Goal: Check status: Check status

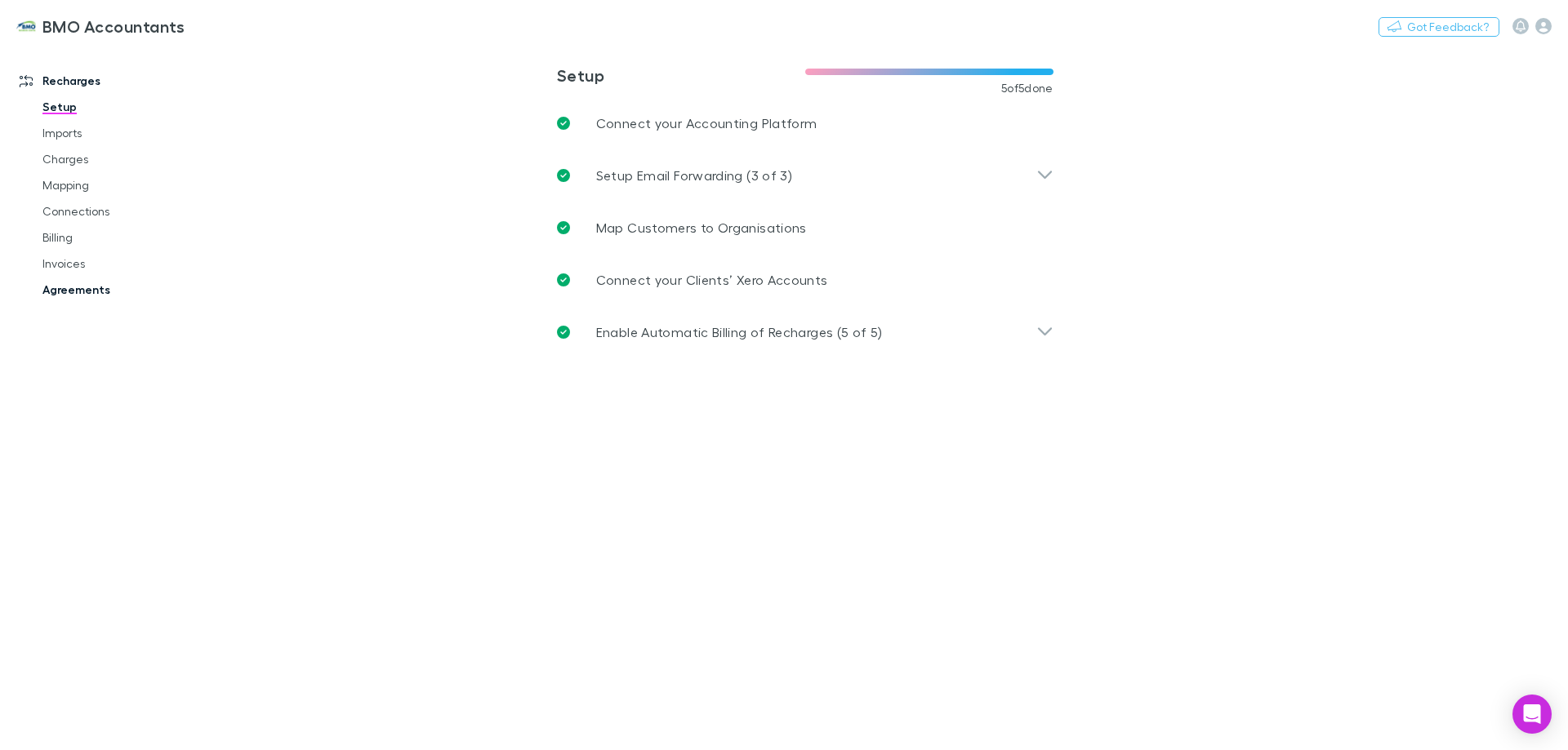
click at [88, 290] on link "Agreements" at bounding box center [123, 289] width 194 height 26
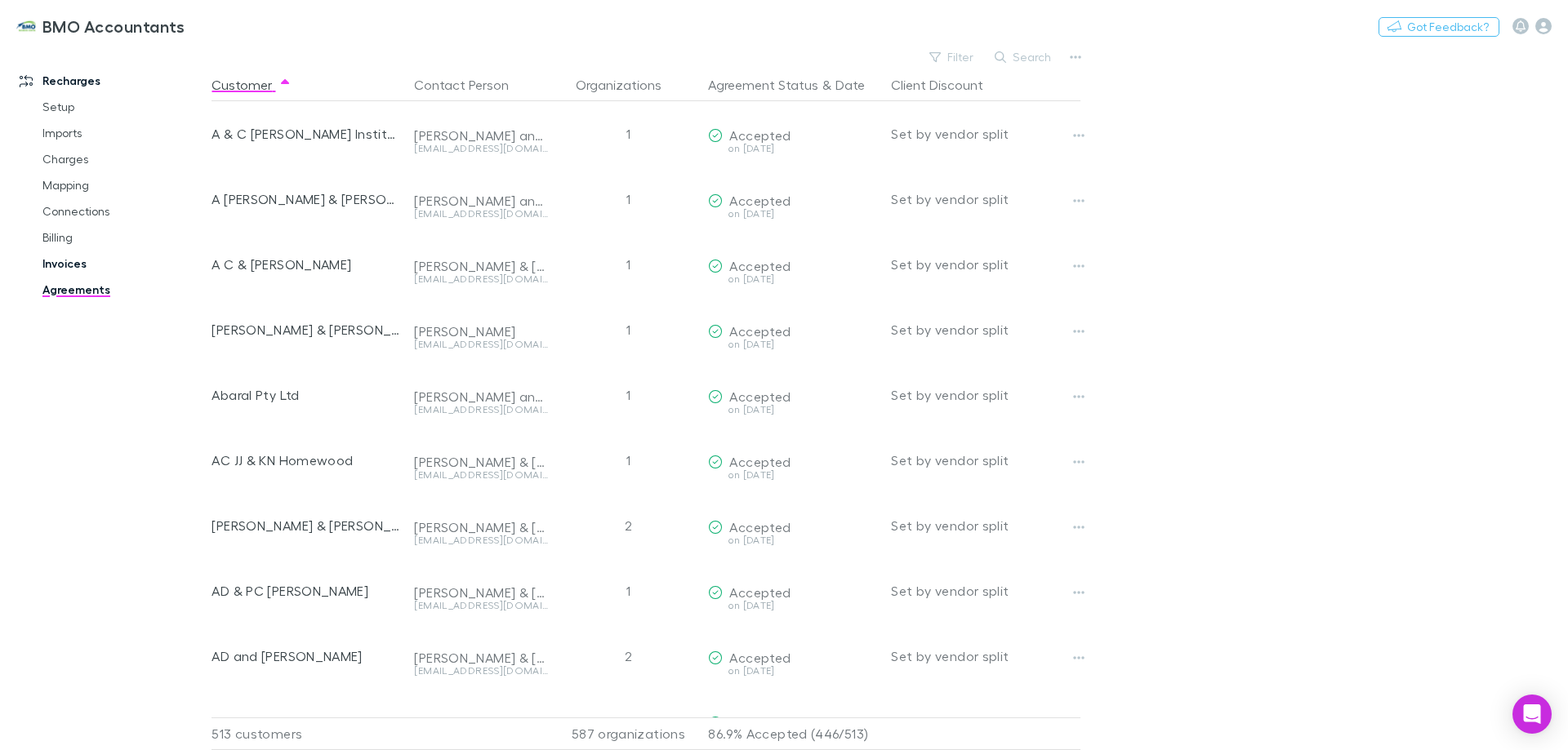
click at [56, 260] on link "Invoices" at bounding box center [123, 263] width 194 height 26
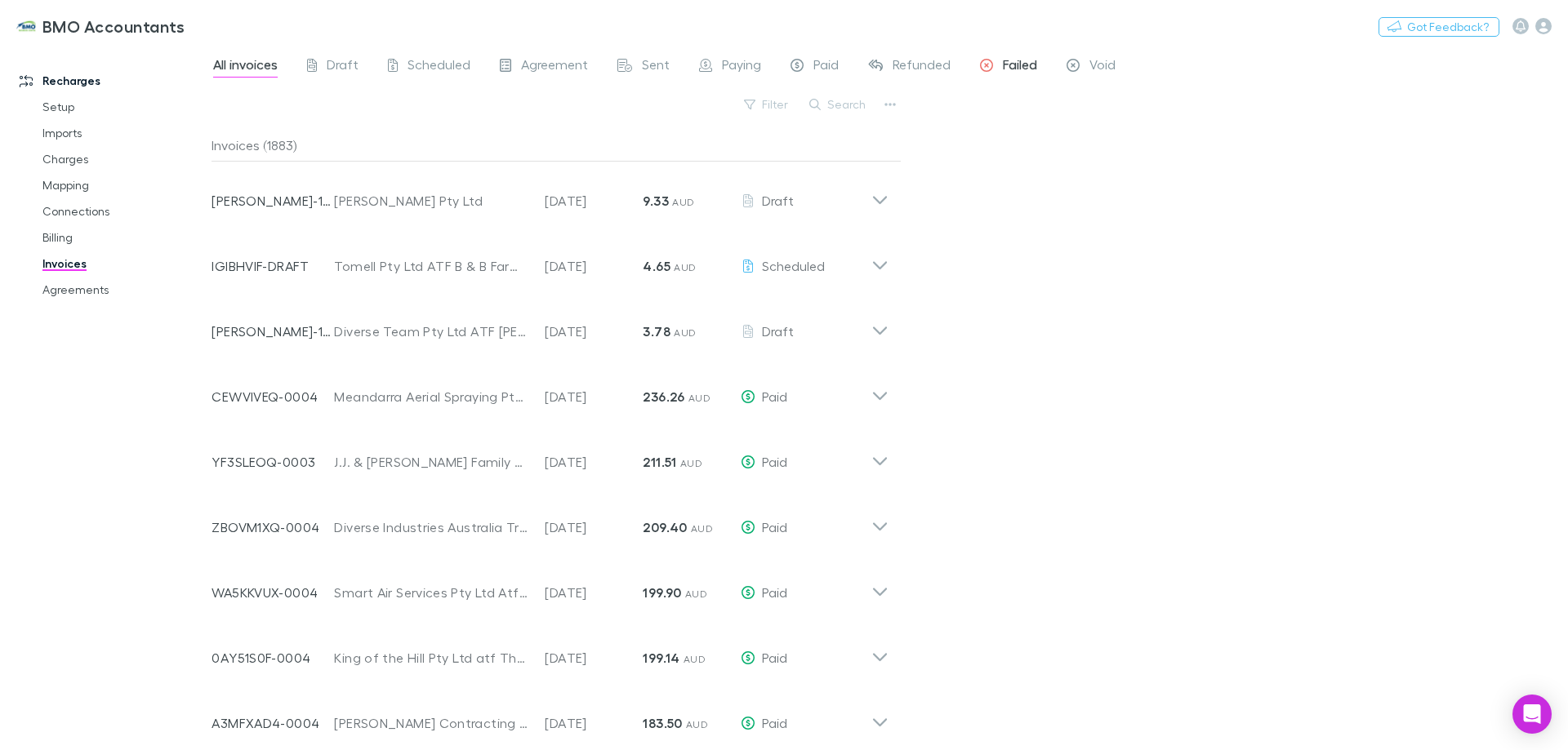
click at [1003, 64] on span "Failed" at bounding box center [1019, 67] width 34 height 21
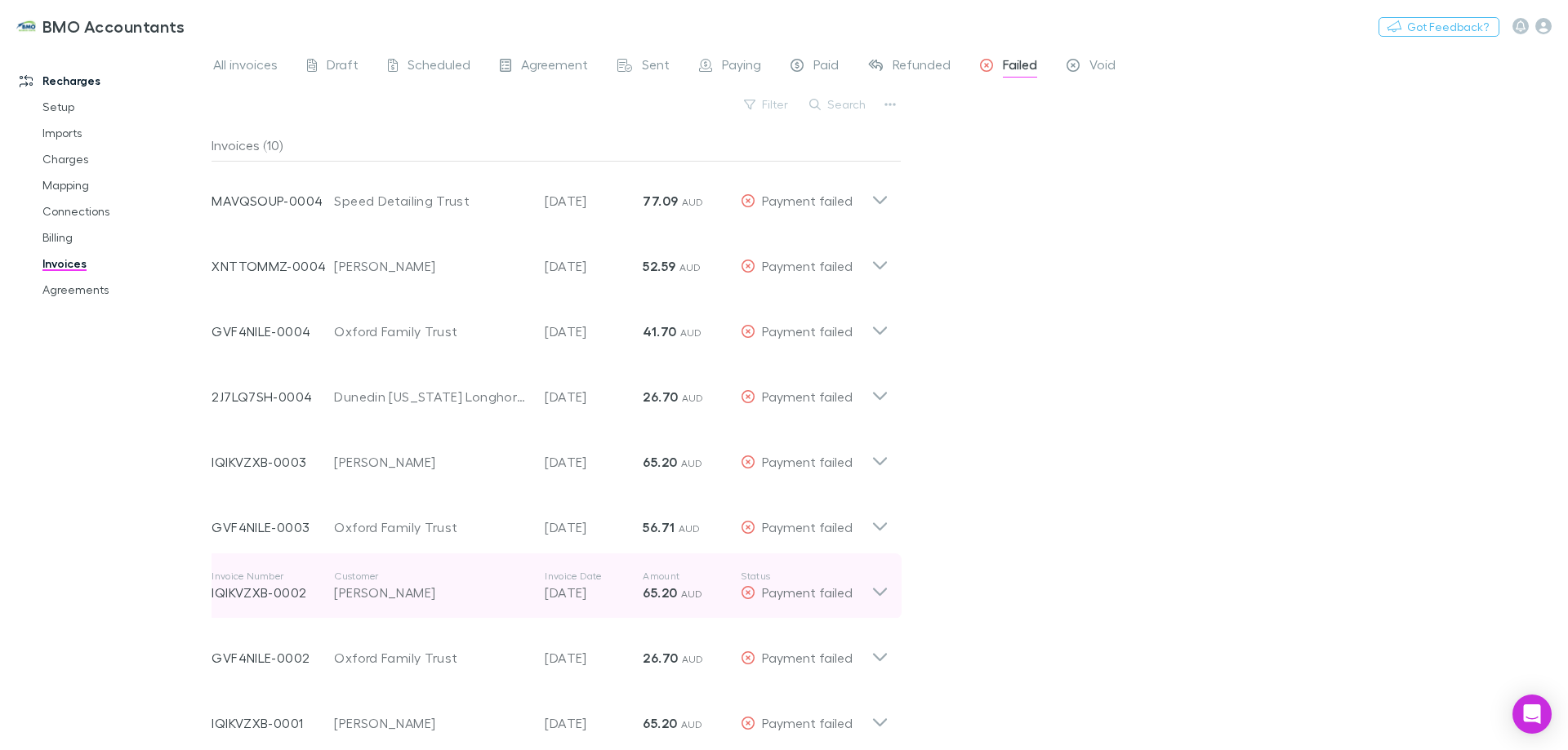
scroll to position [78, 0]
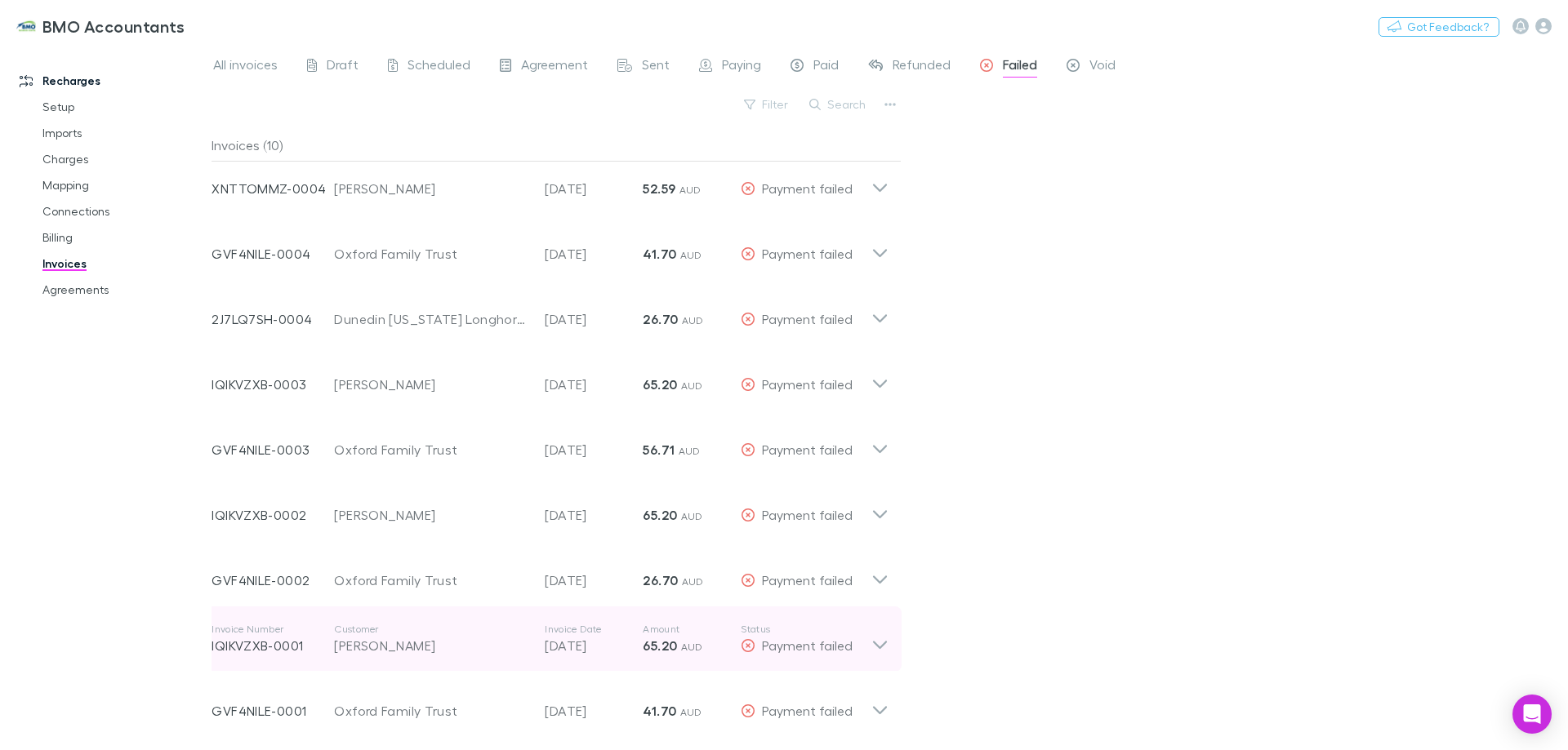
click at [878, 642] on icon at bounding box center [880, 639] width 18 height 33
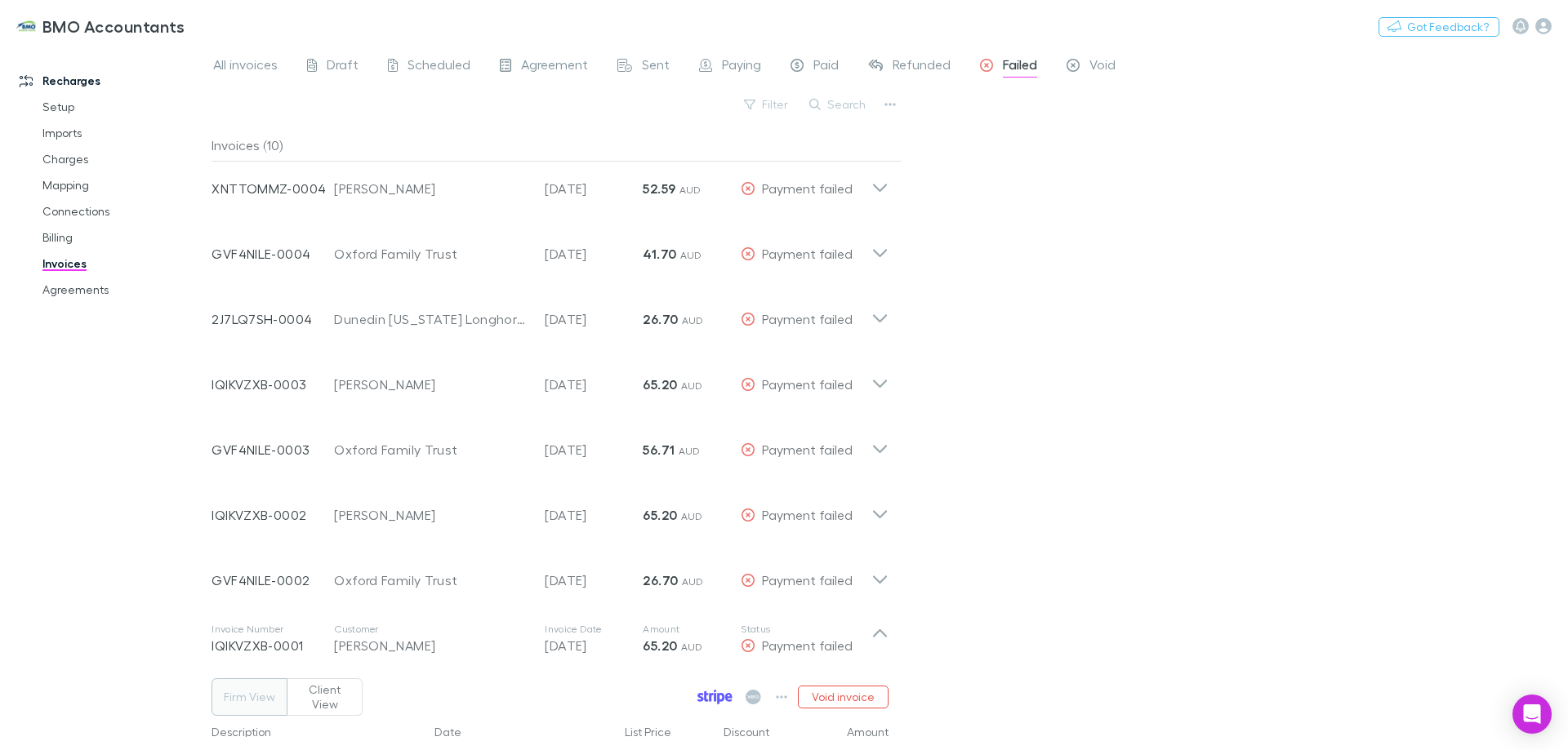
click at [711, 694] on icon at bounding box center [711, 697] width 4 height 8
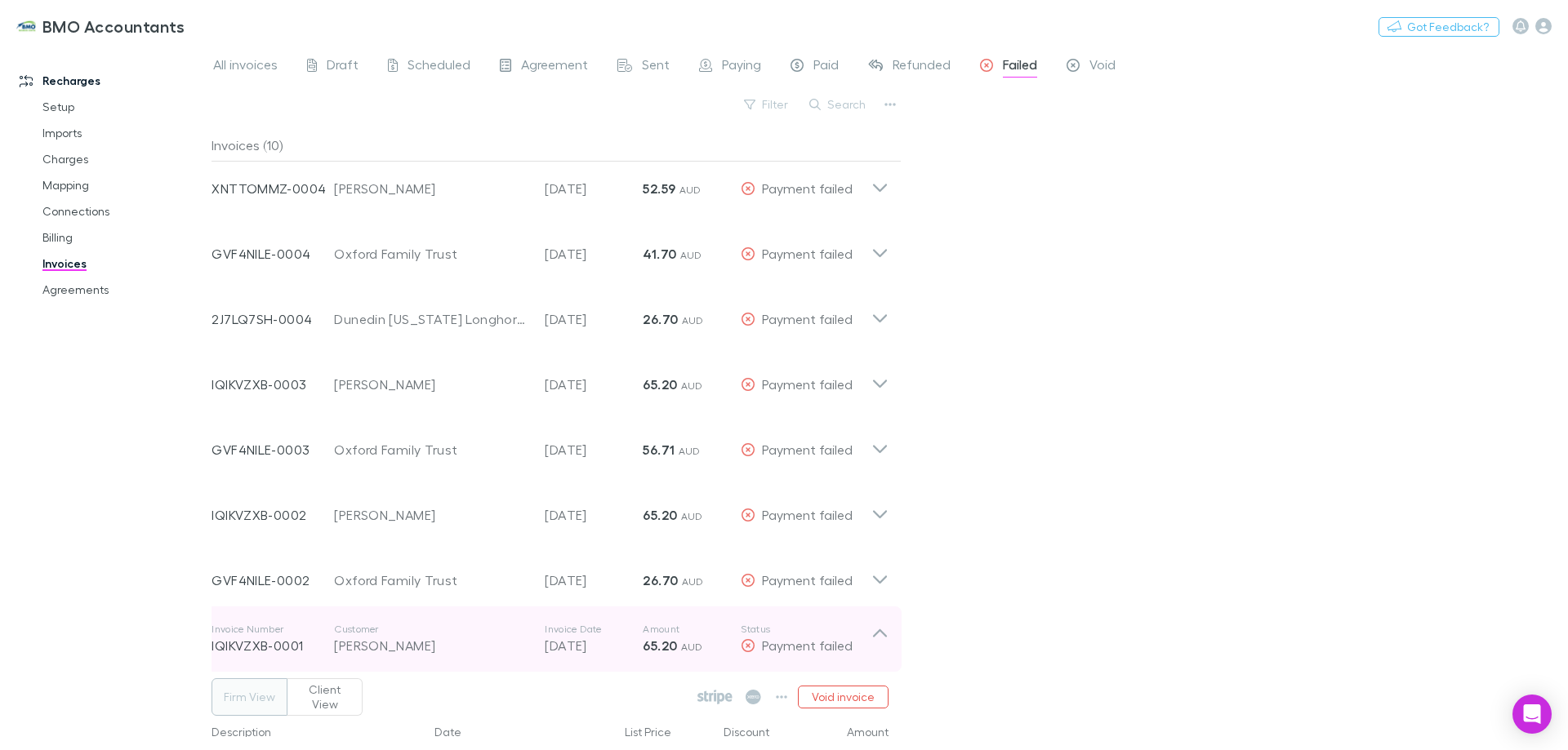
click at [881, 631] on icon at bounding box center [880, 633] width 14 height 8
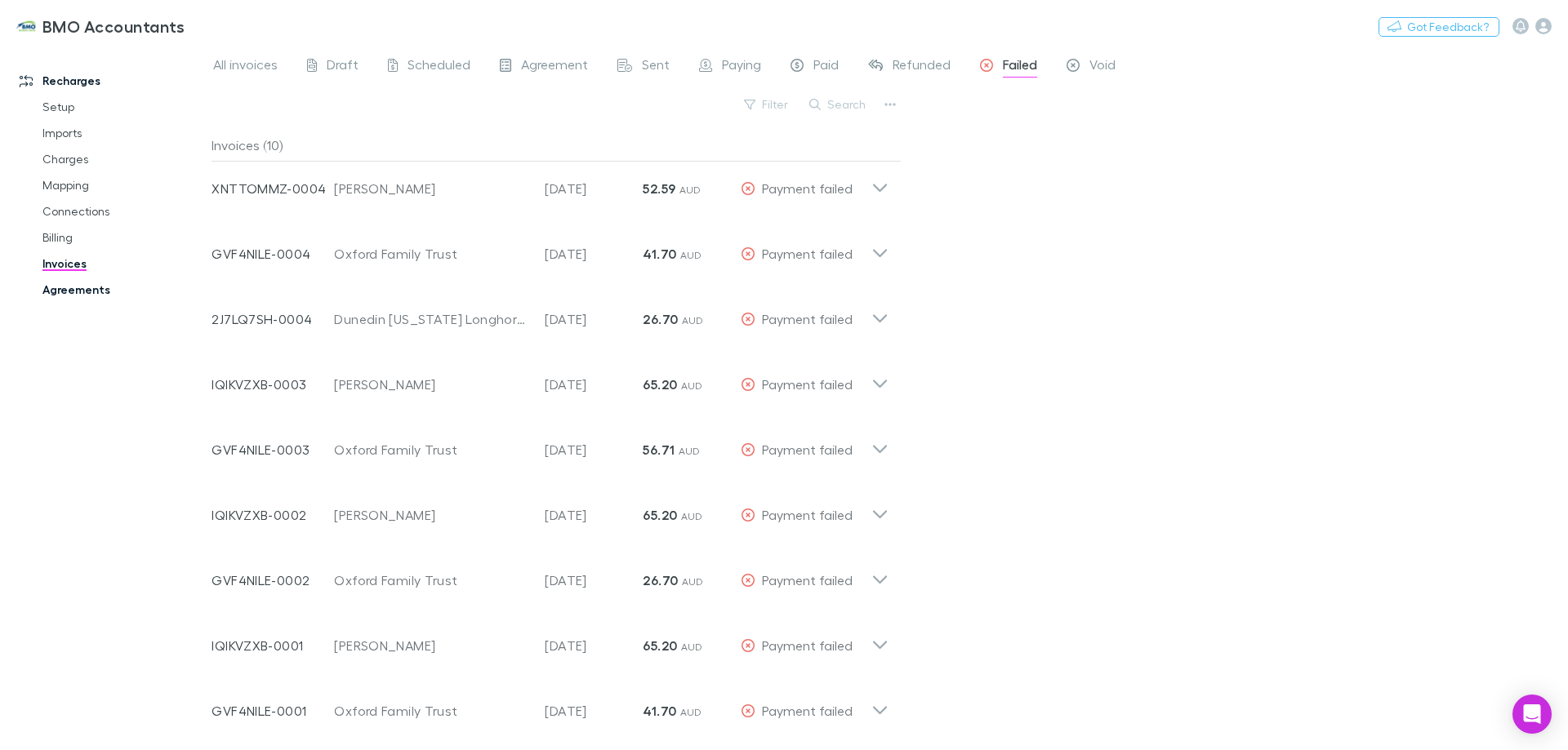
click at [73, 290] on link "Agreements" at bounding box center [123, 289] width 194 height 26
